Goal: Ask a question: Seek information or help from site administrators or community

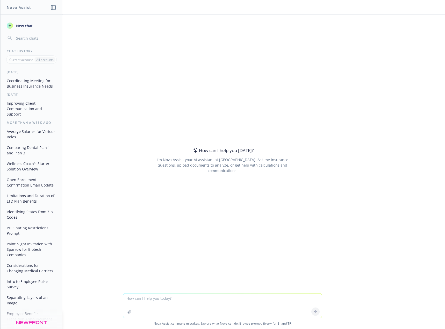
click at [22, 38] on input "button" at bounding box center [35, 37] width 41 height 7
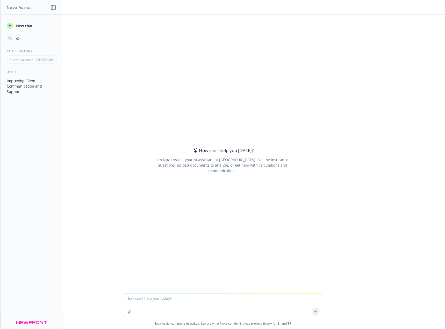
type input "c"
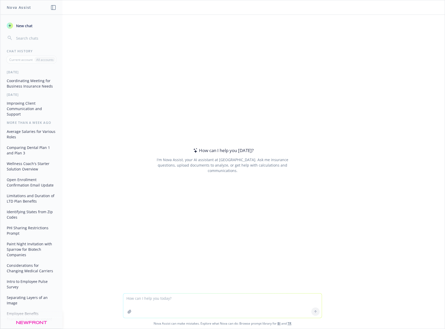
type input "s"
click at [18, 38] on input "button" at bounding box center [35, 37] width 41 height 7
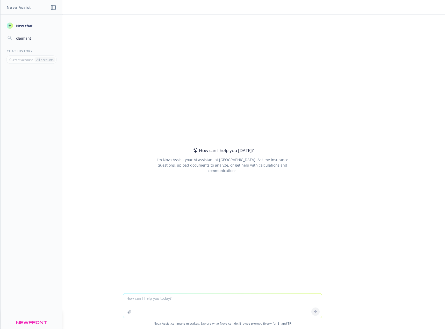
type input "claimant"
